Goal: Task Accomplishment & Management: Use online tool/utility

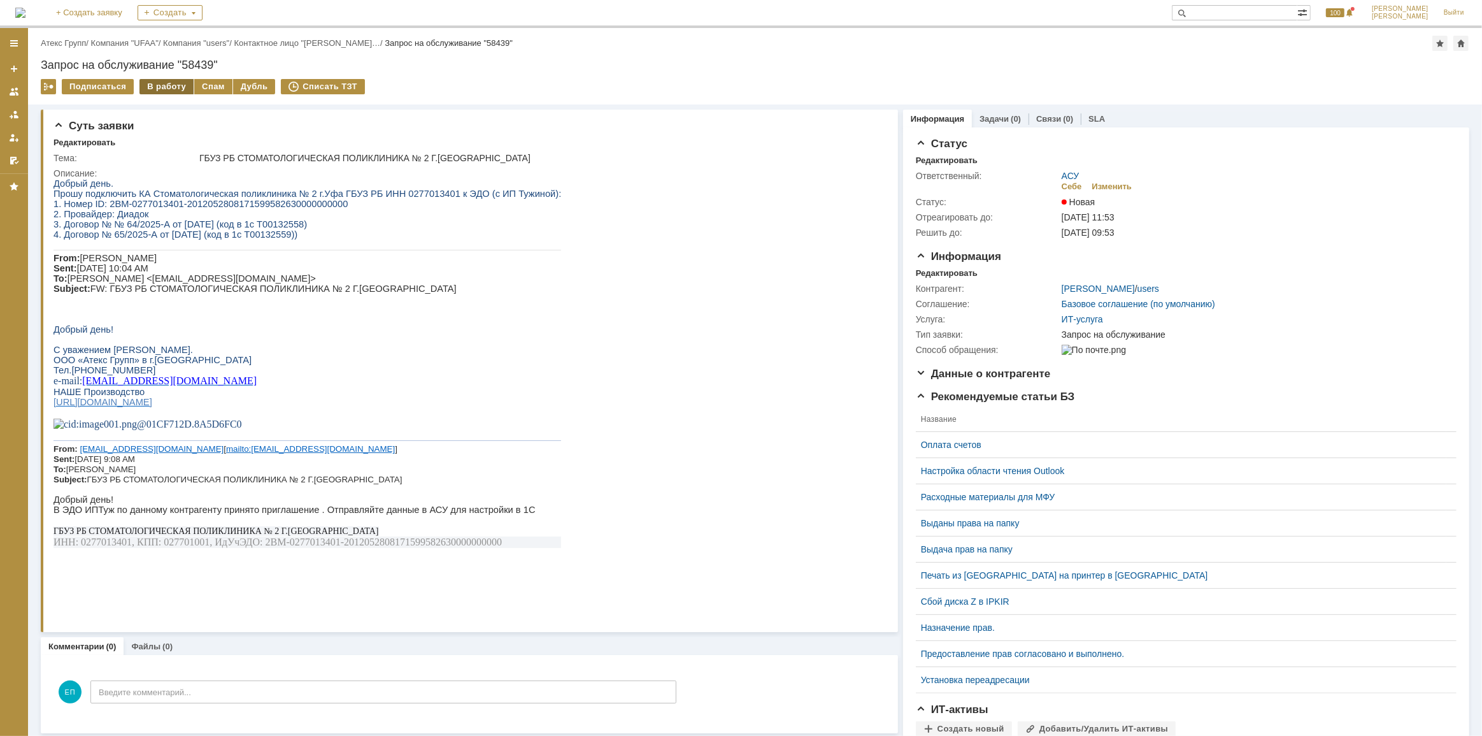
click at [166, 85] on div "В работу" at bounding box center [167, 86] width 54 height 15
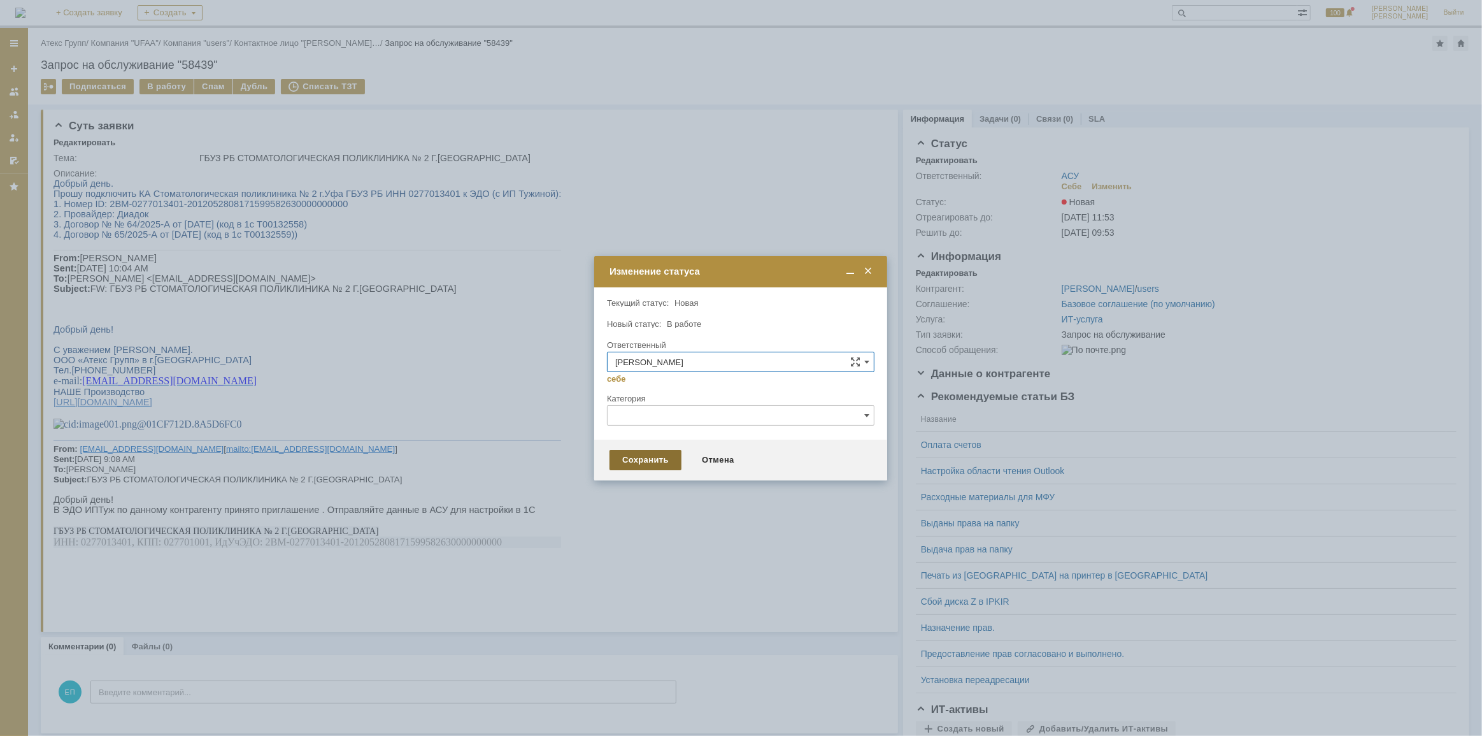
click at [623, 453] on div "Сохранить" at bounding box center [646, 460] width 72 height 20
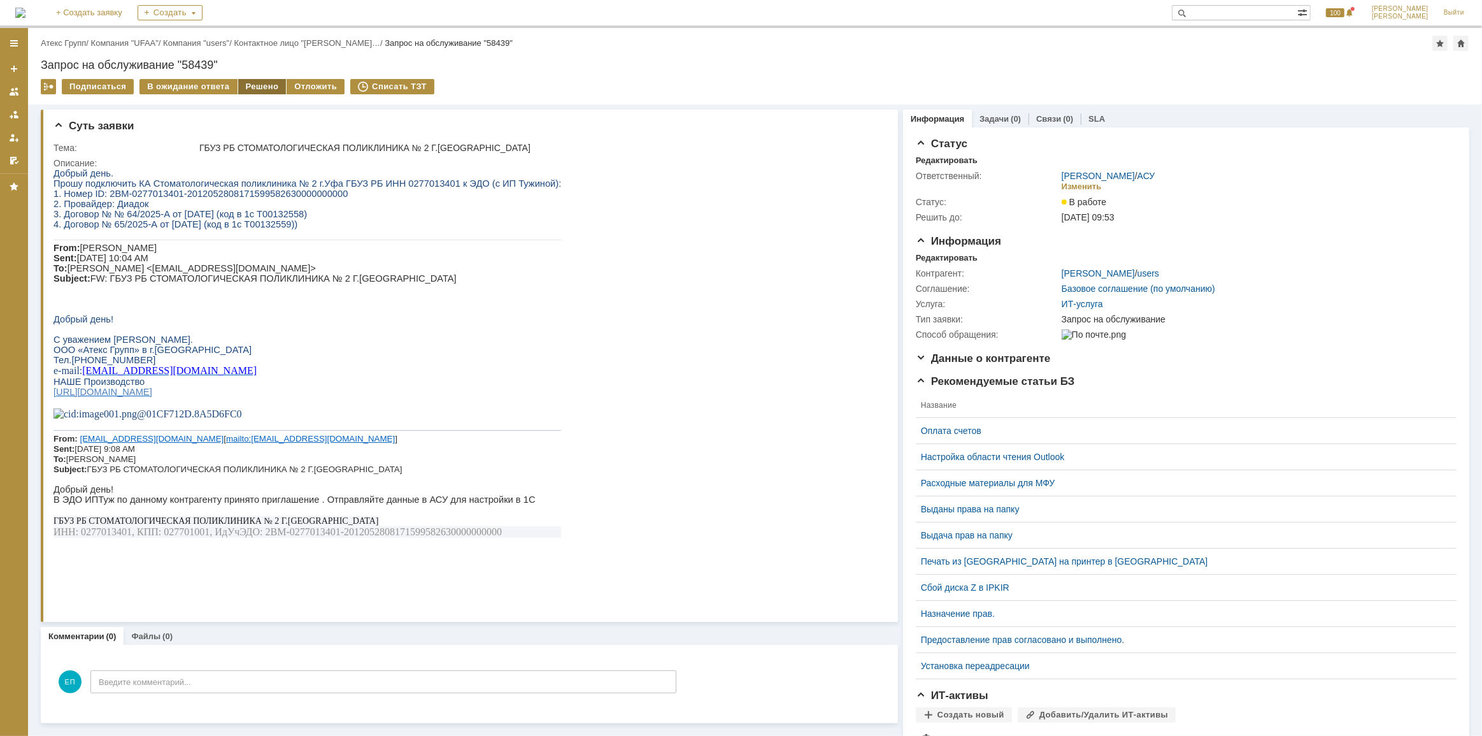
click at [258, 87] on div "Решено" at bounding box center [262, 86] width 48 height 15
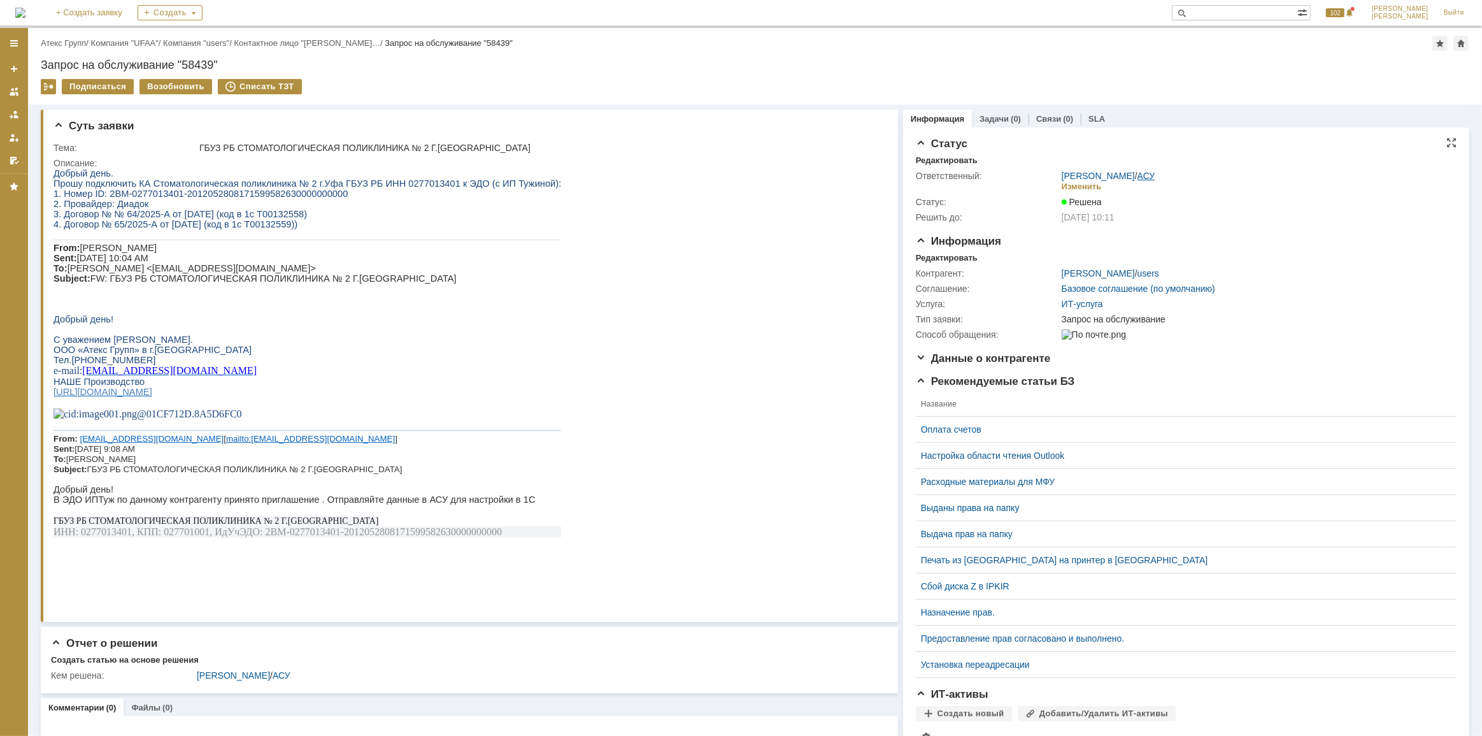
click at [1140, 175] on link "АСУ" at bounding box center [1147, 176] width 18 height 10
